Goal: Task Accomplishment & Management: Use online tool/utility

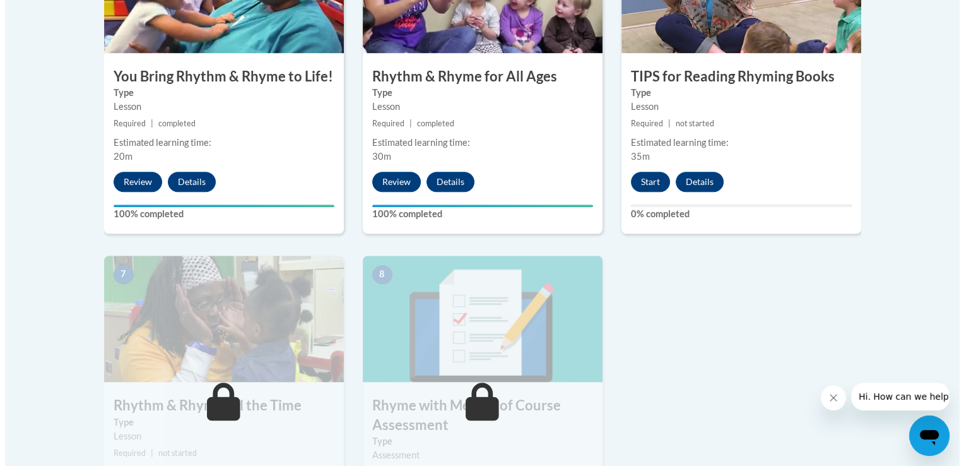
scroll to position [847, 0]
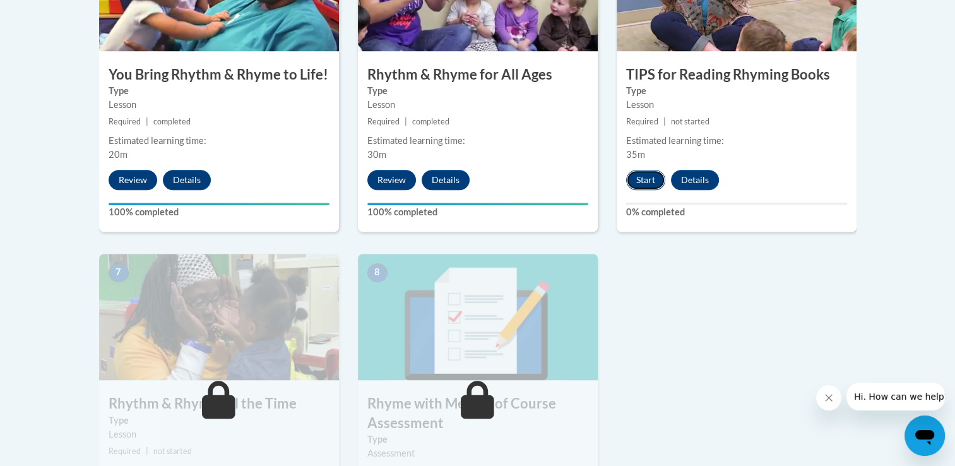
click at [643, 180] on button "Start" at bounding box center [645, 180] width 39 height 20
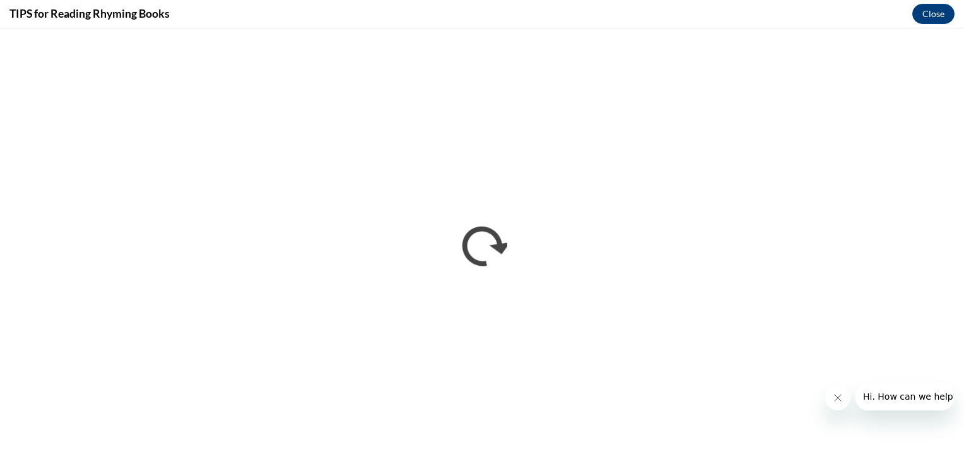
scroll to position [0, 0]
